Goal: Information Seeking & Learning: Find contact information

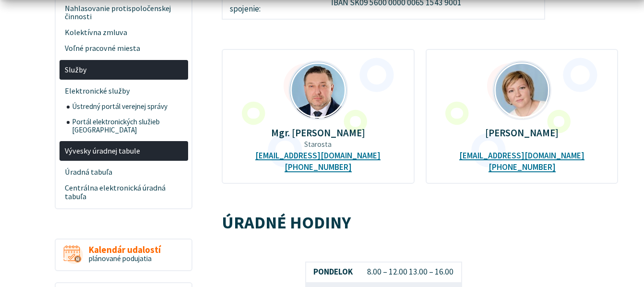
scroll to position [384, 0]
click at [129, 47] on span "Voľné pracovné miesta" at bounding box center [124, 49] width 118 height 16
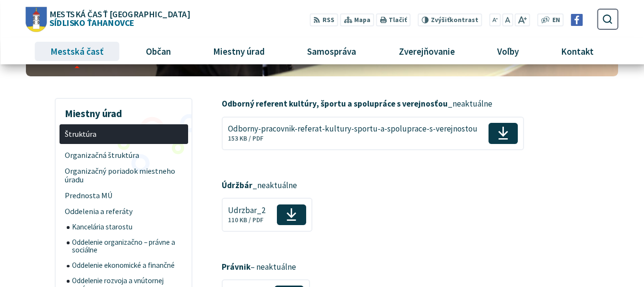
scroll to position [96, 0]
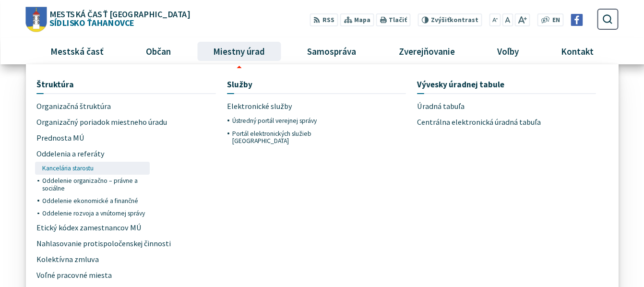
scroll to position [48, 0]
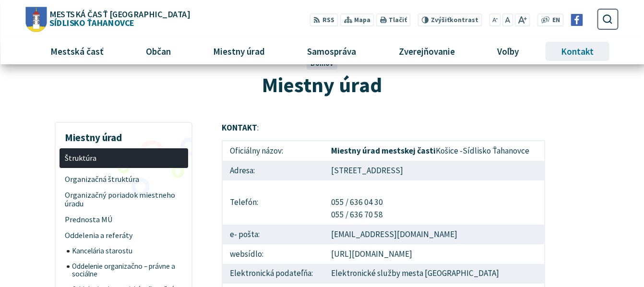
click at [592, 50] on span "Kontakt" at bounding box center [578, 51] width 40 height 26
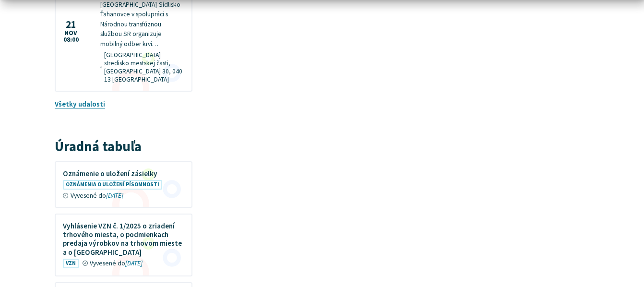
scroll to position [816, 0]
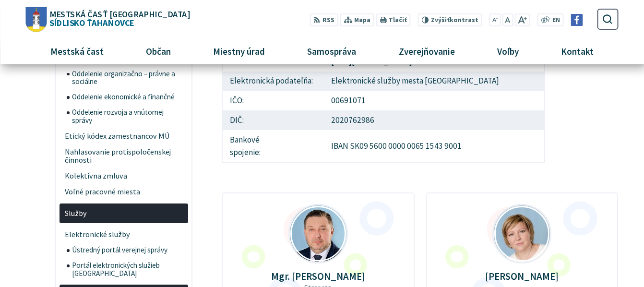
scroll to position [192, 0]
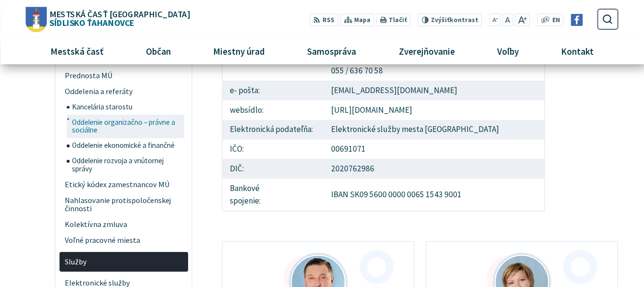
click at [120, 131] on span "Oddelenie organizačno – právne a sociálne" at bounding box center [127, 127] width 110 height 24
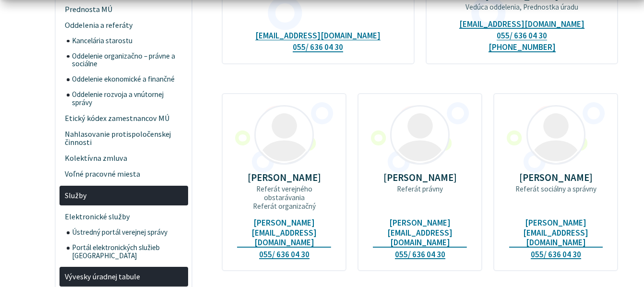
scroll to position [384, 0]
